Goal: Task Accomplishment & Management: Use online tool/utility

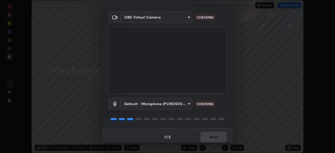
scroll to position [19, 0]
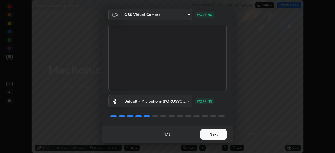
click at [214, 134] on button "Next" at bounding box center [214, 134] width 26 height 10
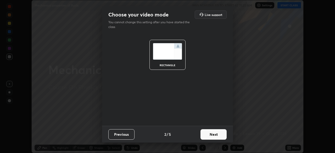
scroll to position [0, 0]
click at [215, 136] on button "Next" at bounding box center [214, 134] width 26 height 10
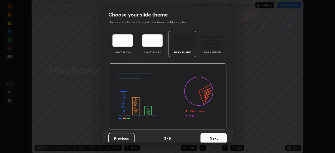
click at [214, 138] on button "Next" at bounding box center [214, 138] width 26 height 10
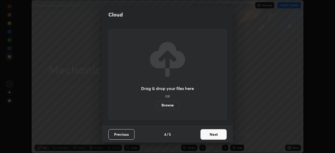
click at [215, 135] on button "Next" at bounding box center [214, 134] width 26 height 10
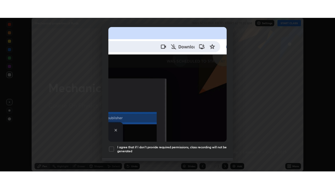
scroll to position [126, 0]
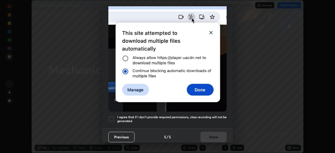
click at [117, 118] on h5 "I agree that if I don't provide required permissions, class recording will not …" at bounding box center [172, 119] width 110 height 8
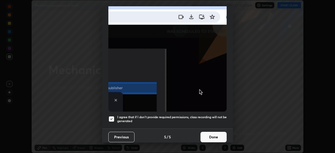
click at [218, 135] on button "Done" at bounding box center [214, 137] width 26 height 10
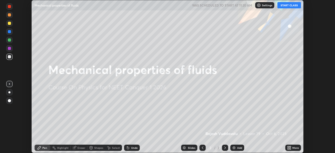
click at [286, 6] on button "START CLASS" at bounding box center [290, 5] width 24 height 6
click at [291, 146] on icon at bounding box center [290, 146] width 1 height 1
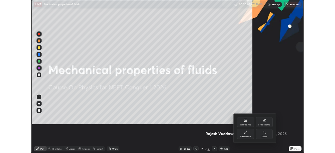
scroll to position [189, 335]
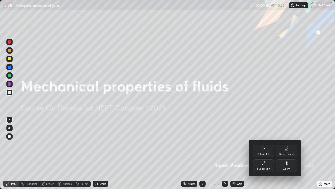
click at [267, 153] on div "Full screen" at bounding box center [263, 165] width 21 height 13
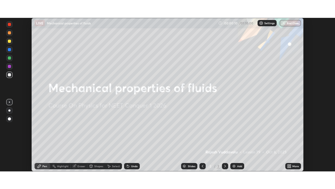
scroll to position [26054, 25872]
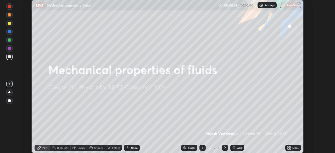
click at [291, 146] on icon at bounding box center [289, 148] width 4 height 4
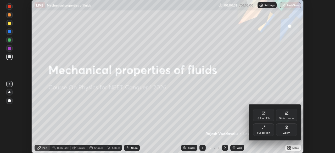
click at [263, 130] on div "Full screen" at bounding box center [263, 130] width 21 height 13
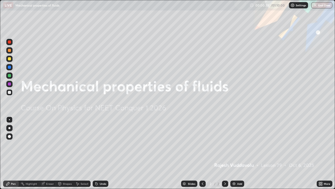
scroll to position [189, 335]
click at [238, 153] on div "Add" at bounding box center [239, 183] width 5 height 3
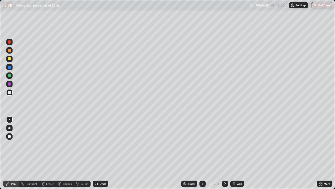
click at [84, 153] on div "Select" at bounding box center [82, 183] width 17 height 6
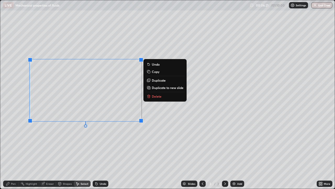
click at [160, 96] on p "Delete" at bounding box center [157, 96] width 10 height 4
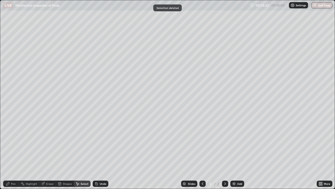
click at [14, 153] on div "Pen" at bounding box center [13, 183] width 5 height 3
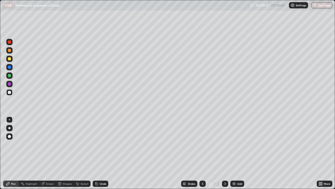
click at [10, 76] on div at bounding box center [9, 75] width 3 height 3
click at [8, 59] on div at bounding box center [9, 58] width 3 height 3
click at [102, 153] on div "Undo" at bounding box center [103, 183] width 7 height 3
click at [83, 153] on div "Select" at bounding box center [82, 183] width 17 height 6
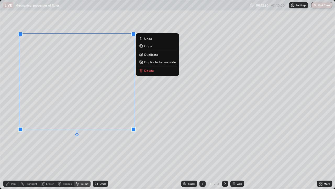
click at [146, 72] on p "Delete" at bounding box center [149, 70] width 10 height 4
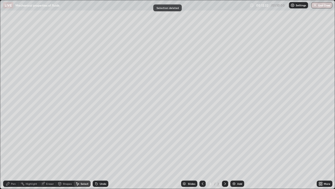
click at [13, 153] on div "Pen" at bounding box center [13, 183] width 5 height 3
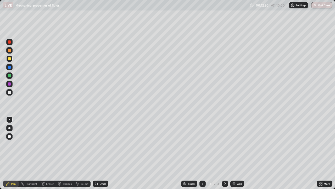
click at [9, 91] on div at bounding box center [9, 92] width 3 height 3
click at [50, 153] on div "Eraser" at bounding box center [50, 183] width 8 height 3
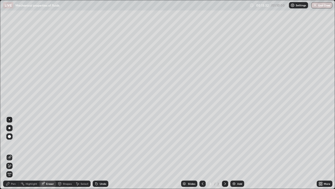
click at [14, 153] on div "Pen" at bounding box center [11, 183] width 16 height 6
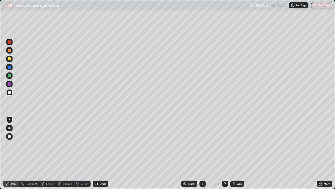
click at [49, 153] on div "Eraser" at bounding box center [50, 183] width 8 height 3
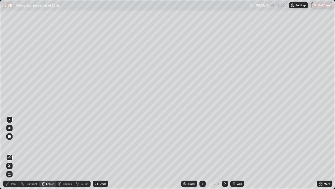
click at [12, 153] on div "Pen" at bounding box center [11, 183] width 16 height 6
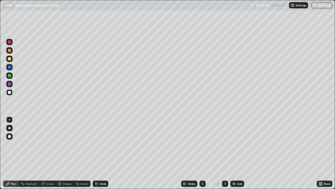
click at [83, 153] on div "Select" at bounding box center [85, 183] width 8 height 3
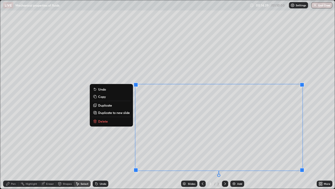
click at [109, 118] on button "Delete" at bounding box center [111, 121] width 39 height 6
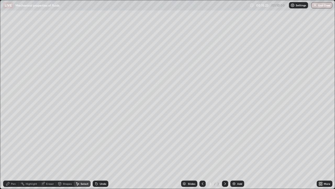
click at [9, 153] on icon at bounding box center [8, 183] width 4 height 4
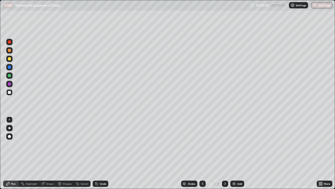
click at [49, 153] on div "Eraser" at bounding box center [50, 183] width 8 height 3
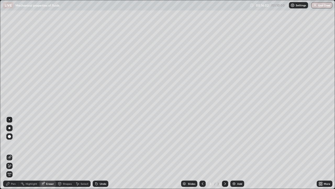
click at [13, 153] on div "Pen" at bounding box center [13, 183] width 5 height 3
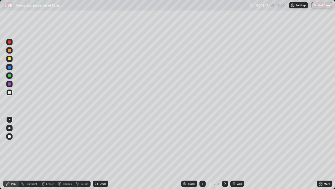
click at [10, 59] on div at bounding box center [9, 58] width 3 height 3
click at [101, 153] on div "Undo" at bounding box center [103, 183] width 7 height 3
click at [103, 153] on div "Undo" at bounding box center [103, 183] width 7 height 3
click at [101, 153] on div "Undo" at bounding box center [103, 183] width 7 height 3
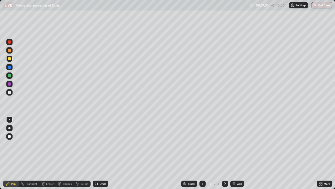
click at [49, 153] on div "Eraser" at bounding box center [50, 183] width 8 height 3
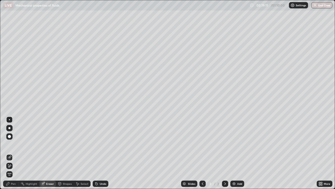
click at [11, 153] on div "Pen" at bounding box center [13, 183] width 5 height 3
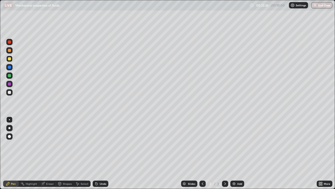
click at [233, 153] on img at bounding box center [234, 183] width 4 height 4
click at [50, 153] on div "Eraser" at bounding box center [50, 183] width 8 height 3
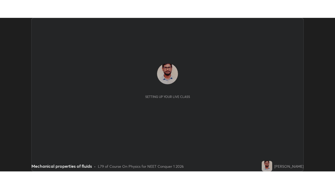
scroll to position [153, 335]
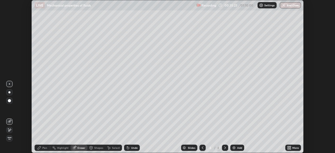
click at [290, 149] on icon at bounding box center [290, 148] width 1 height 1
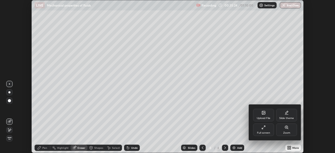
click at [264, 130] on div "Full screen" at bounding box center [263, 130] width 21 height 13
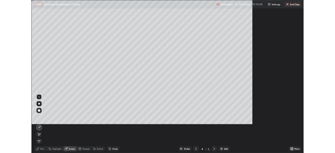
scroll to position [189, 335]
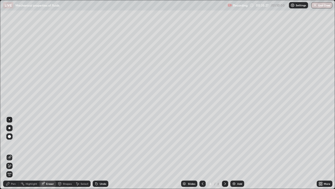
click at [10, 153] on div "Pen" at bounding box center [11, 183] width 16 height 6
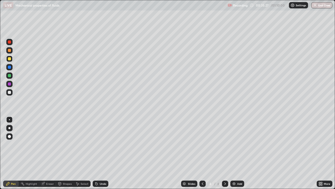
click at [47, 153] on div "Eraser" at bounding box center [47, 183] width 17 height 6
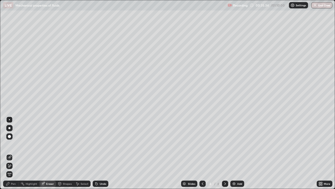
click at [11, 153] on div "Pen" at bounding box center [13, 183] width 5 height 3
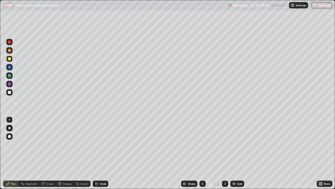
click at [10, 76] on div at bounding box center [9, 75] width 3 height 3
click at [9, 59] on div at bounding box center [9, 58] width 3 height 3
click at [49, 153] on div "Eraser" at bounding box center [50, 183] width 8 height 3
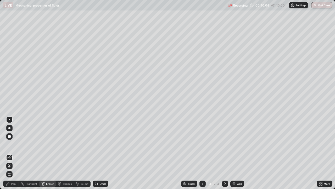
click at [16, 153] on div "Pen" at bounding box center [11, 183] width 16 height 6
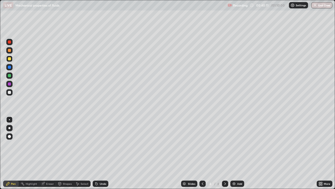
click at [102, 153] on div "Undo" at bounding box center [103, 183] width 7 height 3
click at [101, 153] on div "Undo" at bounding box center [103, 183] width 7 height 3
click at [47, 153] on div "Eraser" at bounding box center [50, 183] width 8 height 3
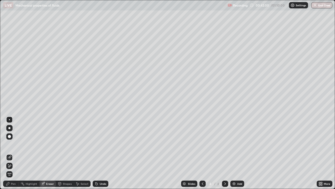
click at [10, 153] on div "Pen" at bounding box center [11, 183] width 16 height 6
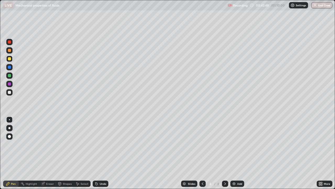
click at [48, 153] on div "Eraser" at bounding box center [50, 183] width 8 height 3
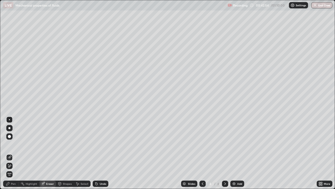
click at [14, 153] on div "Pen" at bounding box center [13, 183] width 5 height 3
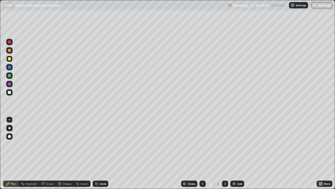
click at [46, 153] on div "Eraser" at bounding box center [50, 183] width 8 height 3
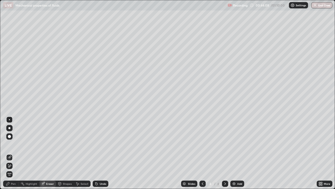
click at [16, 153] on div "Pen" at bounding box center [11, 183] width 16 height 6
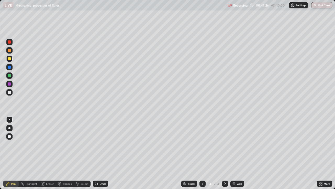
click at [80, 153] on div "Select" at bounding box center [82, 183] width 17 height 6
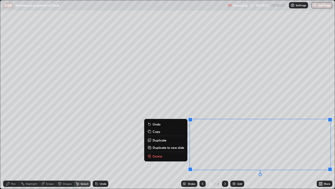
click at [157, 153] on button "Delete" at bounding box center [165, 156] width 39 height 6
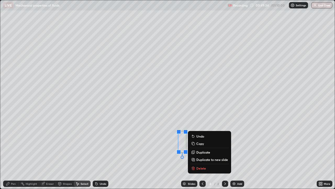
click at [200, 153] on p "Delete" at bounding box center [202, 168] width 10 height 4
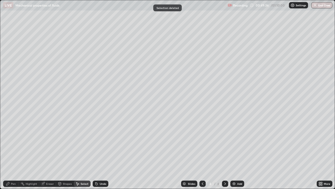
click at [13, 153] on div "Pen" at bounding box center [13, 183] width 5 height 3
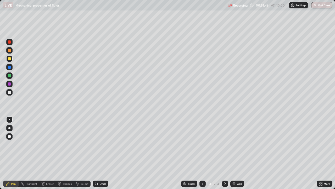
click at [233, 153] on img at bounding box center [234, 183] width 4 height 4
click at [203, 153] on icon at bounding box center [203, 183] width 4 height 4
click at [225, 153] on icon at bounding box center [225, 183] width 4 height 4
click at [10, 68] on div at bounding box center [9, 67] width 3 height 3
click at [9, 92] on div at bounding box center [9, 92] width 3 height 3
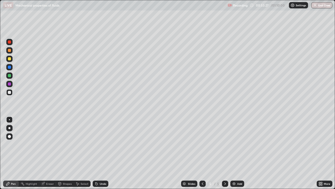
click at [9, 59] on div at bounding box center [9, 58] width 3 height 3
click at [48, 153] on div "Eraser" at bounding box center [50, 183] width 8 height 3
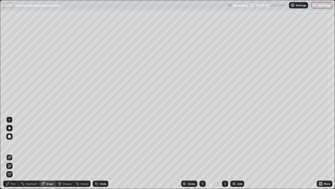
click at [13, 153] on div "Pen" at bounding box center [13, 183] width 5 height 3
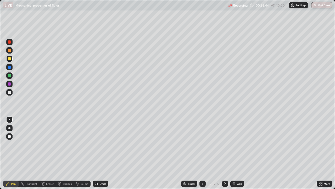
click at [9, 50] on div at bounding box center [9, 50] width 3 height 3
click at [9, 51] on div at bounding box center [9, 50] width 3 height 3
click at [9, 53] on div at bounding box center [9, 50] width 6 height 6
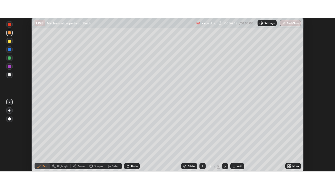
scroll to position [26054, 25872]
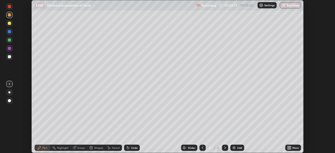
click at [289, 148] on icon at bounding box center [288, 146] width 1 height 1
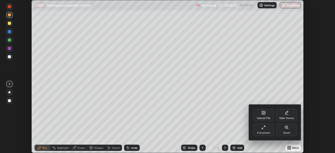
click at [263, 132] on div "Full screen" at bounding box center [263, 133] width 13 height 3
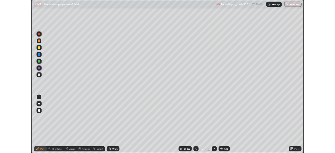
scroll to position [189, 335]
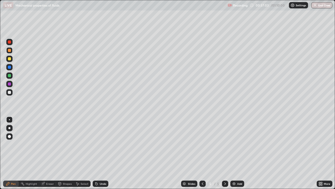
click at [49, 153] on div "Eraser" at bounding box center [50, 183] width 8 height 3
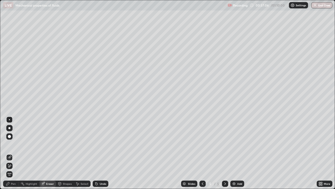
click at [17, 153] on div "Pen" at bounding box center [11, 183] width 16 height 6
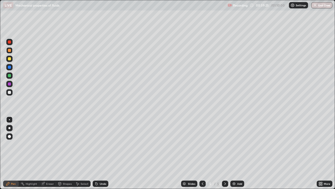
click at [100, 153] on div "Undo" at bounding box center [101, 183] width 16 height 6
click at [103, 153] on div "Undo" at bounding box center [103, 183] width 7 height 3
click at [101, 153] on div "Undo" at bounding box center [101, 183] width 16 height 6
click at [102, 153] on div "Undo" at bounding box center [101, 183] width 16 height 6
click at [101, 153] on div "Undo" at bounding box center [101, 183] width 16 height 6
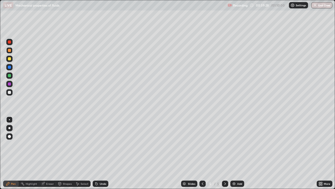
click at [101, 153] on div "Undo" at bounding box center [103, 183] width 7 height 3
click at [100, 153] on div "Undo" at bounding box center [101, 183] width 16 height 6
click at [12, 153] on div "Pen" at bounding box center [13, 183] width 5 height 3
click at [46, 153] on div "Eraser" at bounding box center [50, 183] width 8 height 3
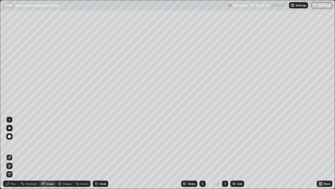
click at [9, 153] on icon at bounding box center [7, 183] width 3 height 3
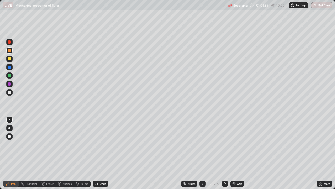
click at [84, 153] on div "Select" at bounding box center [85, 183] width 8 height 3
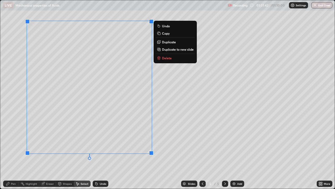
click at [164, 58] on p "Delete" at bounding box center [167, 58] width 10 height 4
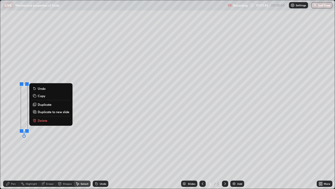
click at [44, 120] on p "Delete" at bounding box center [43, 120] width 10 height 4
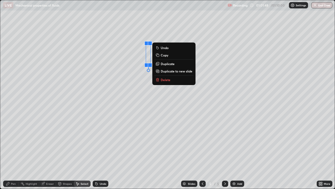
click at [161, 80] on p "Delete" at bounding box center [166, 80] width 10 height 4
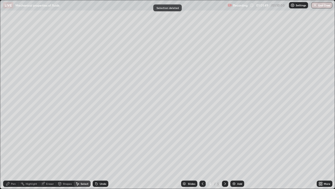
click at [12, 153] on div "Pen" at bounding box center [11, 183] width 16 height 6
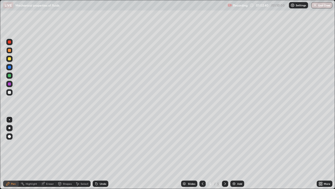
click at [82, 153] on div "Select" at bounding box center [85, 183] width 8 height 3
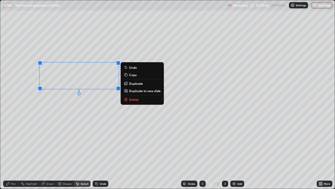
click at [115, 121] on div "0 ° Undo Copy Duplicate Duplicate to new slide Delete" at bounding box center [167, 94] width 335 height 188
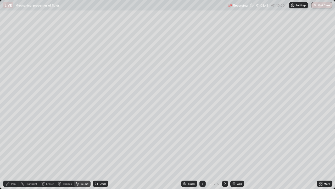
click at [13, 153] on div "Pen" at bounding box center [13, 183] width 5 height 3
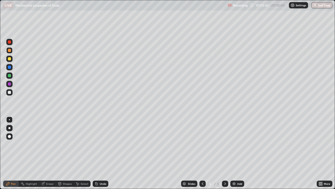
click at [101, 153] on div "Undo" at bounding box center [103, 183] width 7 height 3
click at [323, 6] on button "End Class" at bounding box center [322, 5] width 21 height 6
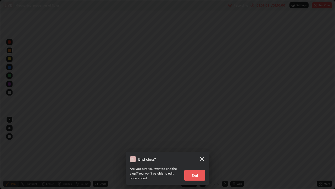
click at [194, 153] on button "End" at bounding box center [194, 175] width 21 height 10
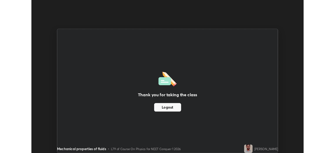
scroll to position [26054, 25872]
